Goal: Find specific page/section: Find specific page/section

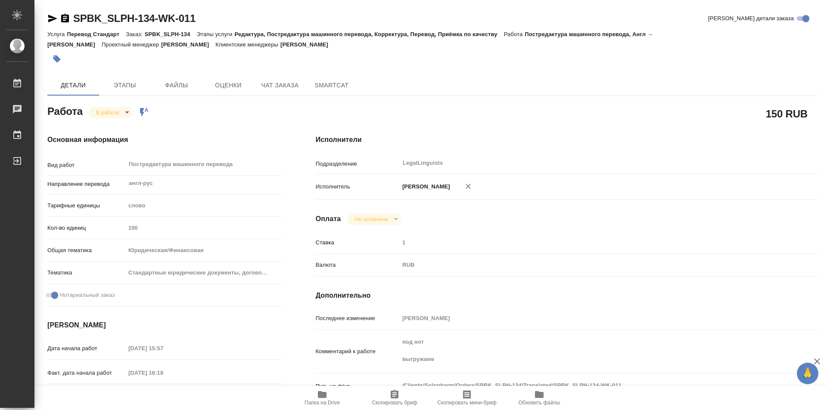
click at [127, 112] on body "🙏 .cls-1 fill:#fff; AWATERA Kozinets Larisa Работы 0 Чаты График Выйти SPBK_SLP…" at bounding box center [413, 205] width 827 height 410
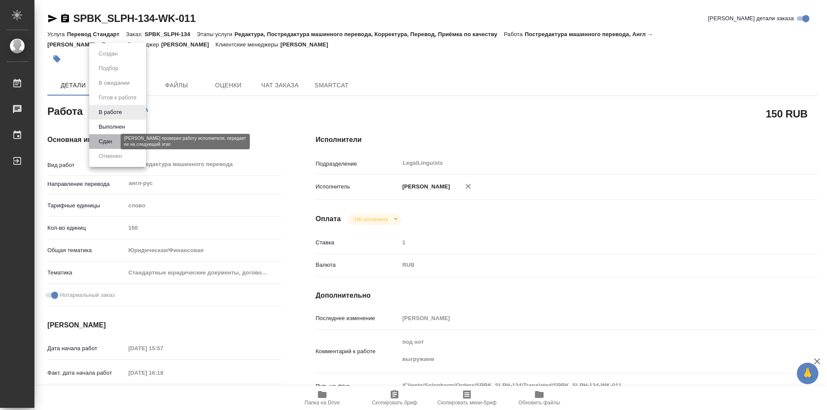
click at [102, 145] on button "Сдан" at bounding box center [105, 141] width 19 height 9
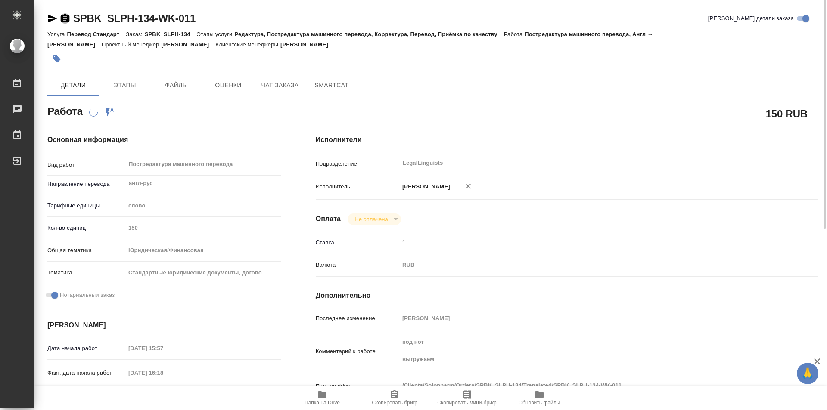
click at [62, 19] on icon "button" at bounding box center [65, 18] width 8 height 9
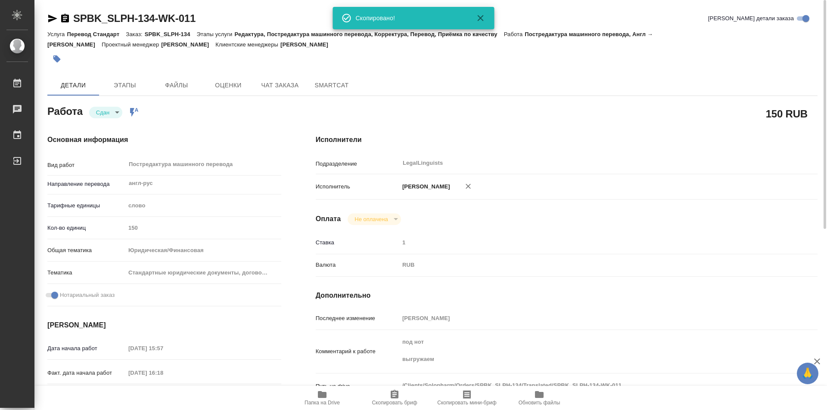
type textarea "x"
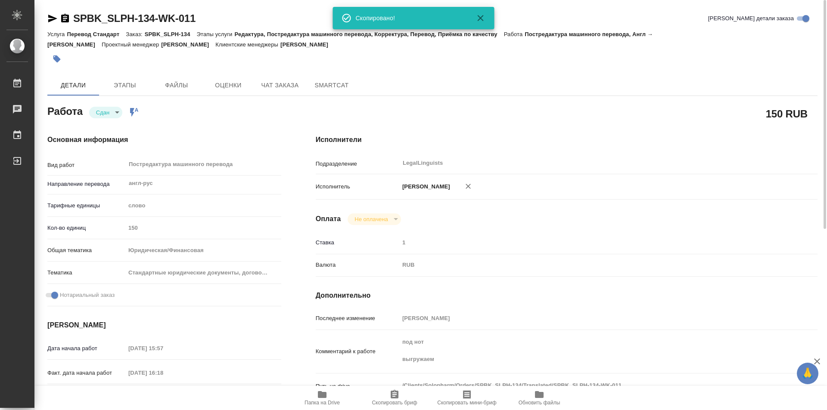
type textarea "x"
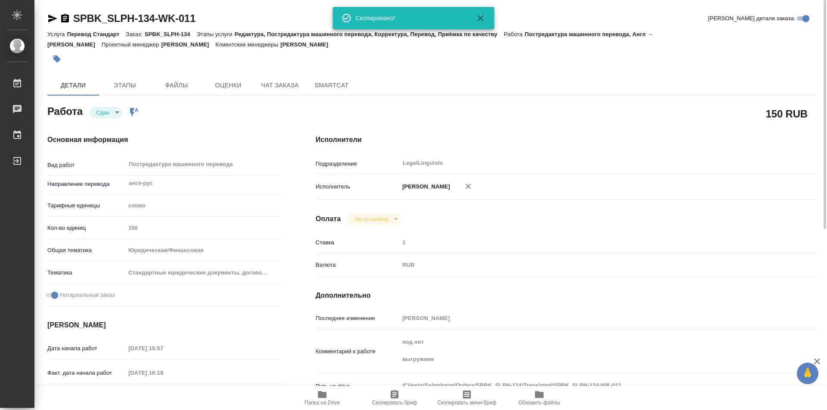
type textarea "x"
